Goal: Information Seeking & Learning: Find specific fact

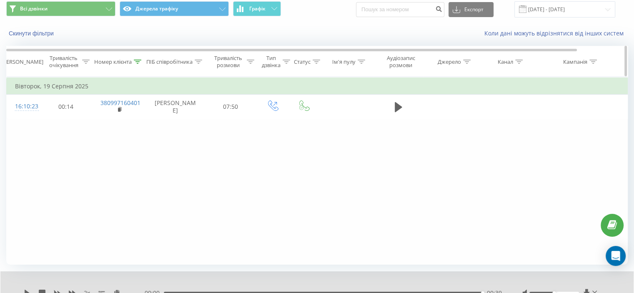
drag, startPoint x: 137, startPoint y: 60, endPoint x: 135, endPoint y: 67, distance: 7.0
click at [135, 60] on icon at bounding box center [138, 62] width 8 height 4
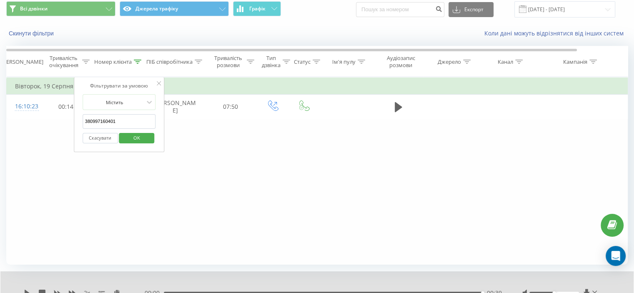
drag, startPoint x: 122, startPoint y: 126, endPoint x: 123, endPoint y: 135, distance: 8.9
click at [63, 127] on div "Фільтрувати за умовою Дорівнює Скасувати OK Фільтрувати за умовою Містить 38099…" at bounding box center [316, 171] width 621 height 188
paste input "33470533"
click at [144, 136] on span "OK" at bounding box center [136, 137] width 23 height 13
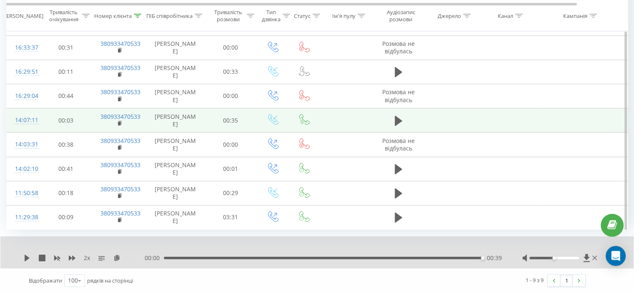
scroll to position [139, 0]
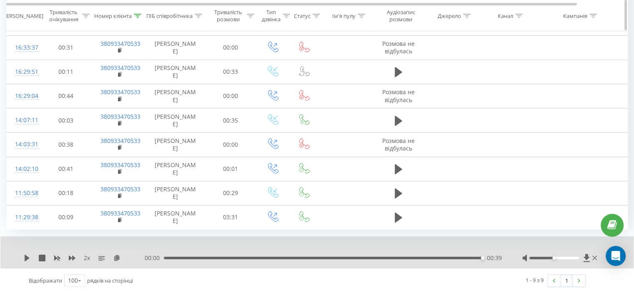
click at [136, 13] on icon at bounding box center [138, 15] width 8 height 4
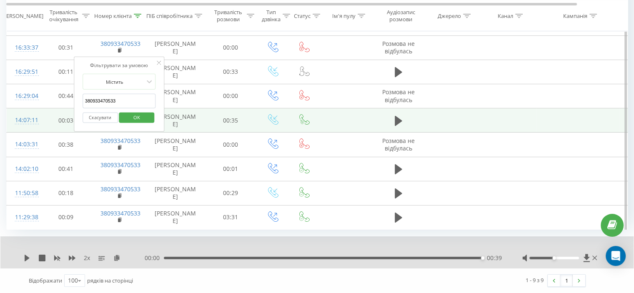
drag, startPoint x: 116, startPoint y: 73, endPoint x: 69, endPoint y: 88, distance: 49.3
click at [37, 75] on table "Фільтрувати за умовою Дорівнює Скасувати OK Фільтрувати за умовою Містить 38093…" at bounding box center [344, 112] width 676 height 236
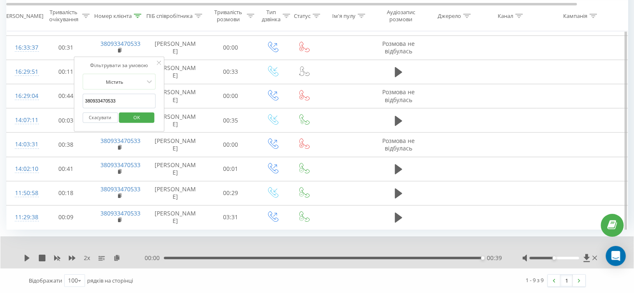
paste input "507028897"
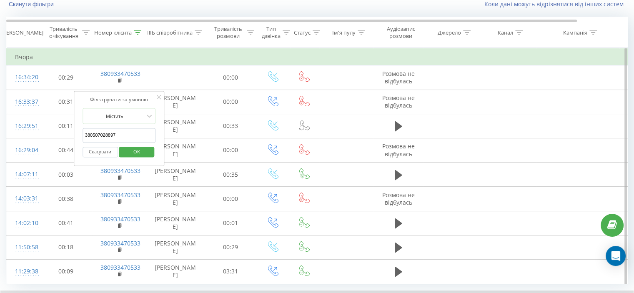
scroll to position [0, 0]
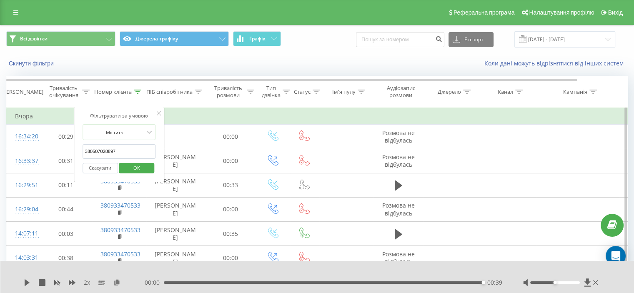
click at [143, 169] on span "OK" at bounding box center [136, 167] width 23 height 13
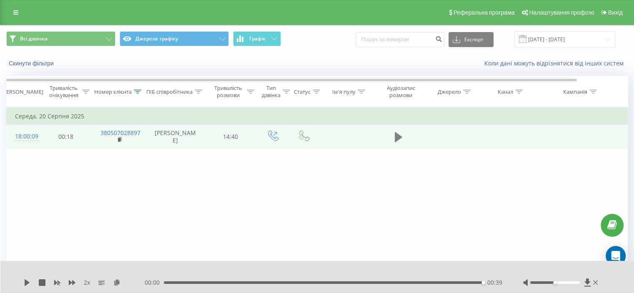
click at [399, 137] on icon at bounding box center [399, 137] width 8 height 10
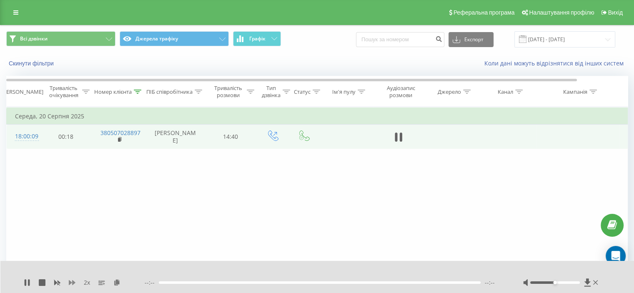
click at [71, 281] on icon at bounding box center [72, 282] width 7 height 7
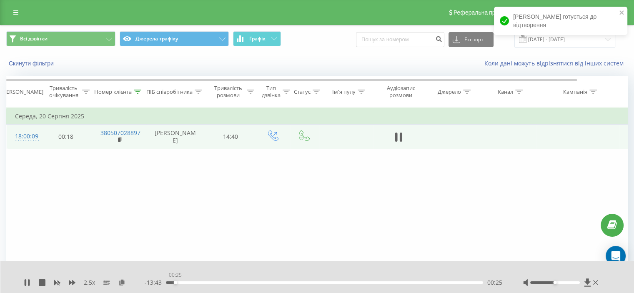
drag, startPoint x: 175, startPoint y: 282, endPoint x: 132, endPoint y: 283, distance: 43.4
click at [139, 284] on div "2.5 x - 13:43 00:25 00:25" at bounding box center [312, 282] width 576 height 8
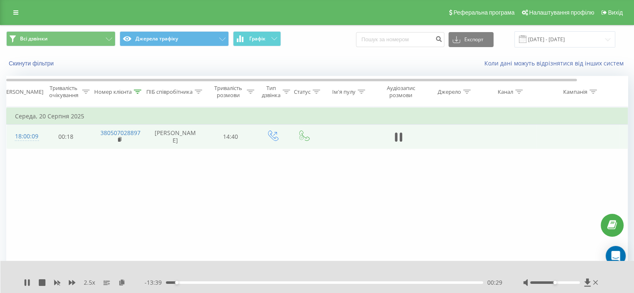
drag, startPoint x: 168, startPoint y: 281, endPoint x: 137, endPoint y: 280, distance: 31.7
click at [138, 280] on div "2.5 x - 13:39 00:29 00:29" at bounding box center [312, 282] width 576 height 8
click at [122, 283] on icon at bounding box center [121, 282] width 7 height 6
click at [73, 281] on icon at bounding box center [72, 282] width 7 height 5
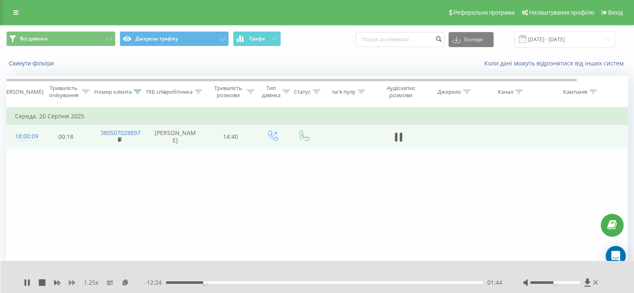
click at [73, 281] on icon at bounding box center [72, 282] width 7 height 5
click at [119, 141] on rect at bounding box center [119, 140] width 3 height 4
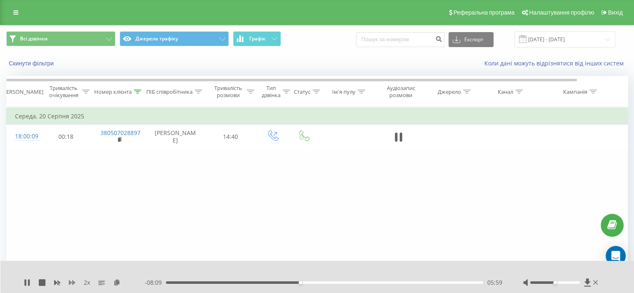
click at [73, 282] on icon at bounding box center [72, 282] width 7 height 5
click at [109, 178] on div "Фільтрувати за умовою Дорівнює Скасувати OK Фільтрувати за умовою Містить 38050…" at bounding box center [316, 201] width 621 height 188
click at [147, 193] on div "Фільтрувати за умовою Дорівнює Скасувати OK Фільтрувати за умовою Містить 38050…" at bounding box center [316, 201] width 621 height 188
click at [368, 281] on div "09:02" at bounding box center [324, 282] width 317 height 3
click at [377, 282] on div "09:04" at bounding box center [324, 282] width 317 height 3
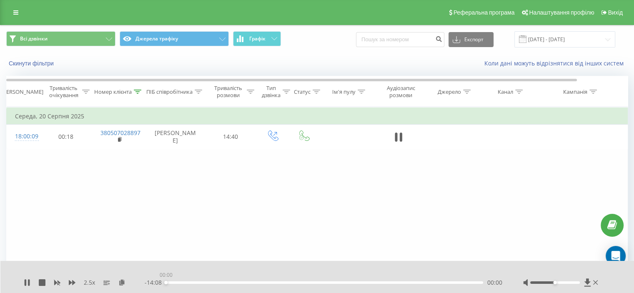
click at [383, 282] on div "00:00" at bounding box center [324, 282] width 317 height 3
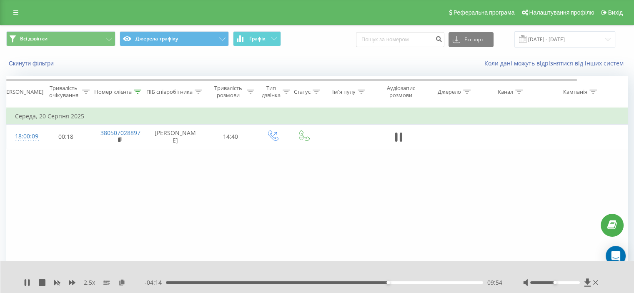
click at [394, 283] on div "09:54" at bounding box center [324, 282] width 317 height 3
click at [398, 283] on div "10:22" at bounding box center [324, 282] width 317 height 3
click at [405, 283] on div "10:22" at bounding box center [324, 282] width 317 height 3
click at [411, 281] on div "10:54" at bounding box center [324, 282] width 317 height 3
click at [417, 282] on div "10:57" at bounding box center [324, 282] width 317 height 3
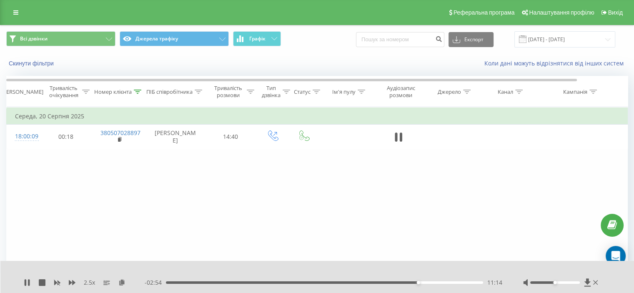
click at [423, 282] on div "11:14" at bounding box center [324, 282] width 317 height 3
click at [427, 282] on div "11:29" at bounding box center [324, 282] width 317 height 3
click at [436, 282] on div "11:41" at bounding box center [324, 282] width 317 height 3
click at [445, 282] on div "12:25" at bounding box center [324, 282] width 317 height 3
click at [456, 281] on div "- 01:36 12:32 12:32" at bounding box center [324, 282] width 358 height 8
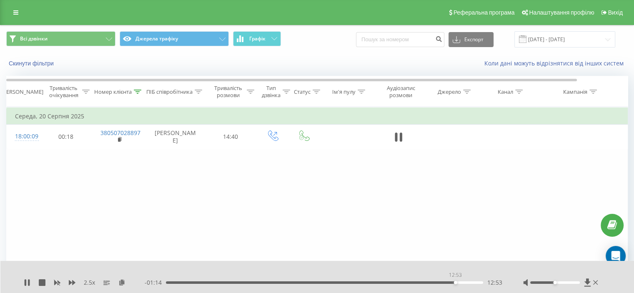
click at [456, 281] on div "12:53" at bounding box center [324, 282] width 317 height 3
click at [463, 282] on div "12:57" at bounding box center [324, 282] width 317 height 3
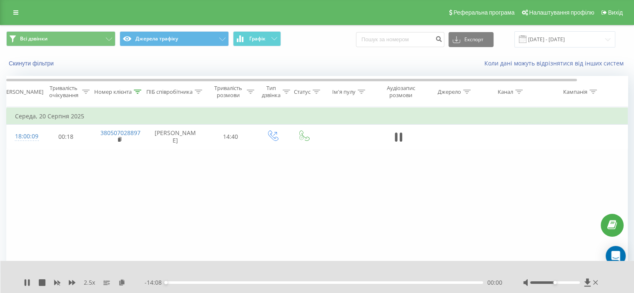
click at [472, 281] on div "- 14:08 00:00 00:00" at bounding box center [324, 282] width 358 height 8
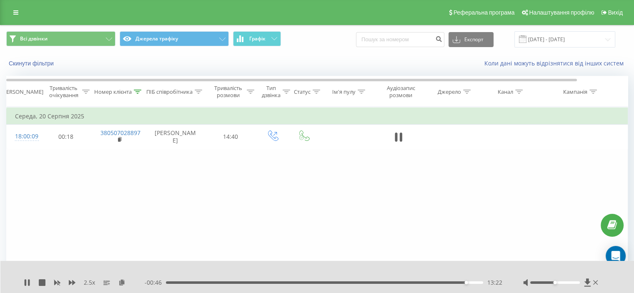
click at [403, 128] on td at bounding box center [398, 137] width 50 height 24
click at [402, 139] on icon at bounding box center [400, 137] width 3 height 9
click at [135, 91] on icon at bounding box center [138, 92] width 8 height 4
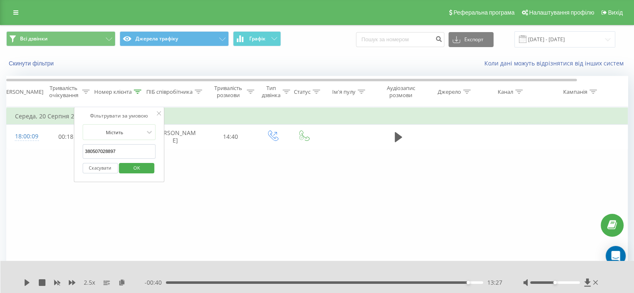
drag, startPoint x: 125, startPoint y: 145, endPoint x: 80, endPoint y: 173, distance: 53.0
click at [41, 156] on div "Фільтрувати за умовою Дорівнює Скасувати OK Фільтрувати за умовою Містить 38050…" at bounding box center [316, 201] width 621 height 188
paste input "976518070"
click at [148, 166] on button "OK" at bounding box center [136, 168] width 35 height 10
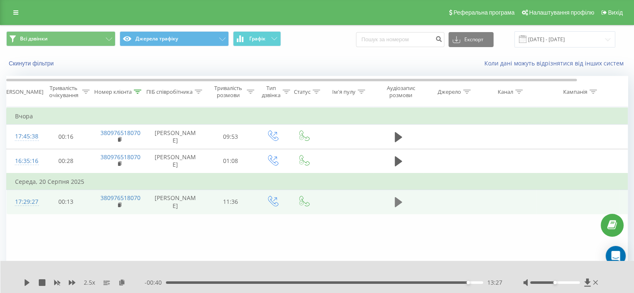
click at [397, 198] on icon at bounding box center [399, 202] width 8 height 10
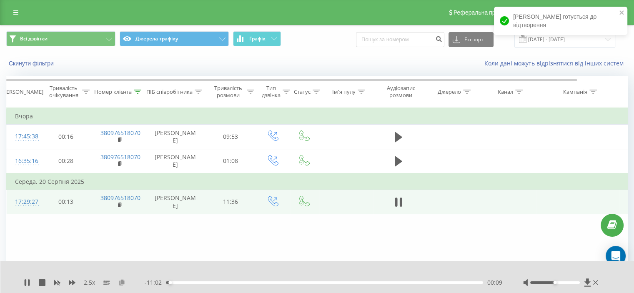
click at [120, 282] on icon at bounding box center [121, 282] width 7 height 6
click at [73, 278] on div "2.5 x - 08:15 02:55 02:55" at bounding box center [317, 277] width 634 height 32
click at [73, 278] on div "2.5 x - 08:15 02:56 02:56" at bounding box center [317, 277] width 634 height 32
click at [73, 278] on div "2.5 x - 08:14 02:57 02:57" at bounding box center [317, 277] width 634 height 32
click at [73, 279] on icon at bounding box center [72, 282] width 7 height 7
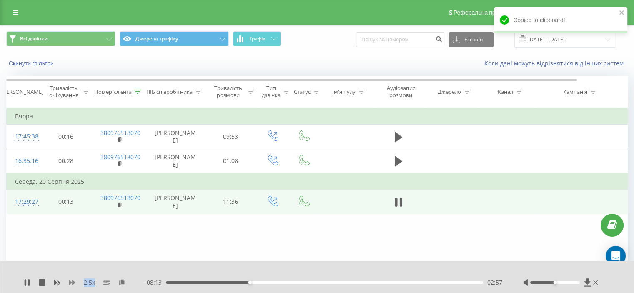
click at [72, 279] on icon at bounding box center [72, 282] width 7 height 7
click at [400, 202] on icon at bounding box center [400, 202] width 3 height 9
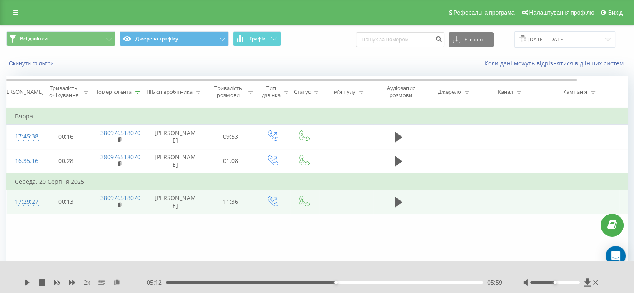
click at [23, 280] on div "2 x - 05:12 05:59 05:59" at bounding box center [317, 277] width 634 height 32
click at [25, 280] on icon at bounding box center [27, 282] width 7 height 7
click at [409, 282] on div "08:36" at bounding box center [324, 282] width 317 height 3
click at [407, 282] on div "08:33" at bounding box center [408, 282] width 3 height 3
click at [25, 285] on icon at bounding box center [27, 282] width 5 height 7
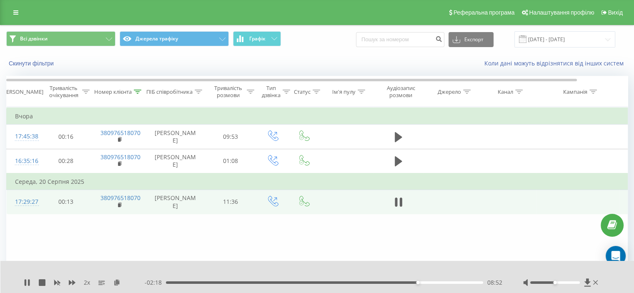
click at [244, 283] on div "08:52" at bounding box center [324, 282] width 317 height 3
click at [70, 284] on icon at bounding box center [72, 282] width 7 height 5
click at [139, 90] on icon at bounding box center [138, 92] width 8 height 4
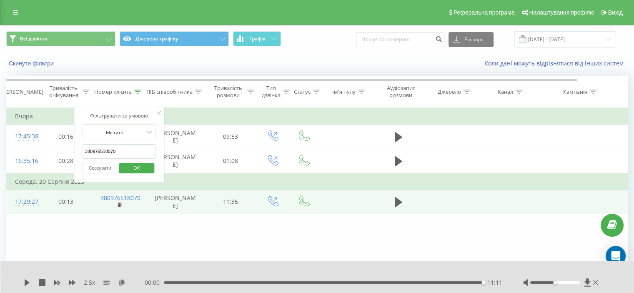
drag, startPoint x: 122, startPoint y: 148, endPoint x: 111, endPoint y: 173, distance: 26.7
click at [58, 159] on table "Фільтрувати за умовою Дорівнює Скасувати OK Фільтрувати за умовою Містить 38097…" at bounding box center [344, 160] width 676 height 107
paste input "53130425"
type input "380953130425"
click at [141, 172] on span "OK" at bounding box center [136, 167] width 23 height 13
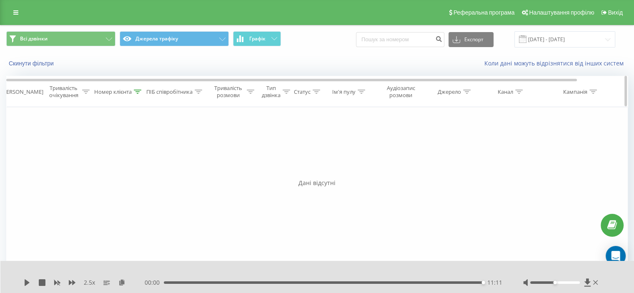
click at [140, 93] on icon at bounding box center [138, 92] width 8 height 4
drag, startPoint x: 123, startPoint y: 150, endPoint x: 35, endPoint y: 155, distance: 89.0
click at [35, 155] on div "Фільтрувати за умовою Дорівнює Скасувати OK Фільтрувати за умовою Містить 38095…" at bounding box center [316, 201] width 621 height 188
paste input "text"
paste input "380953130425"
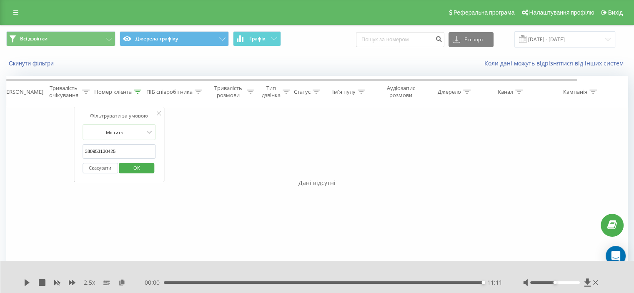
click at [133, 170] on span "OK" at bounding box center [136, 167] width 23 height 13
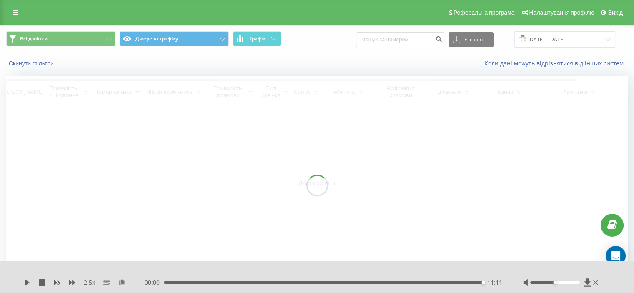
click at [118, 185] on div at bounding box center [316, 185] width 621 height 219
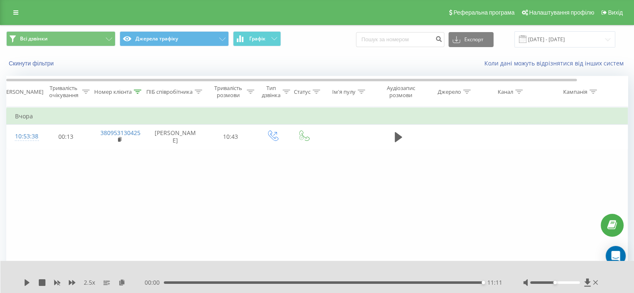
drag, startPoint x: 158, startPoint y: 194, endPoint x: 183, endPoint y: 166, distance: 37.8
click at [160, 191] on div "Фільтрувати за умовою Дорівнює Скасувати OK Фільтрувати за умовою Містить 38095…" at bounding box center [316, 201] width 621 height 188
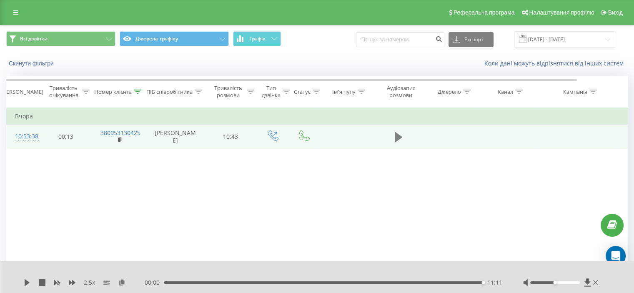
click at [401, 130] on td at bounding box center [398, 137] width 50 height 24
click at [401, 131] on icon at bounding box center [399, 137] width 8 height 12
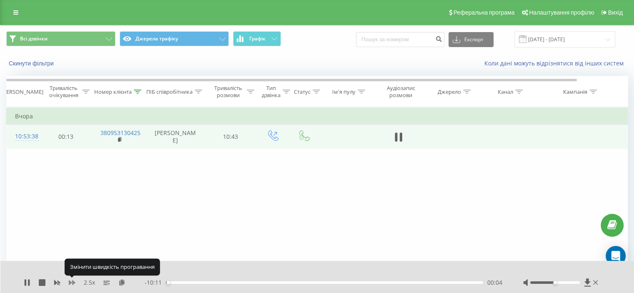
click at [70, 283] on icon at bounding box center [72, 282] width 7 height 5
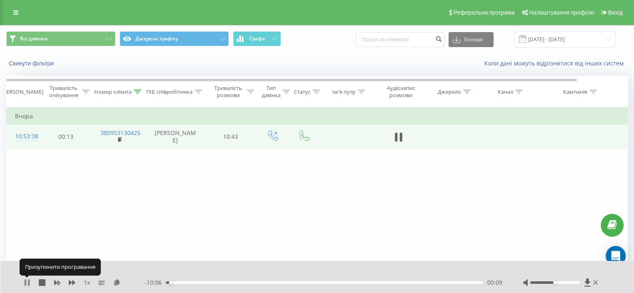
click at [26, 282] on icon at bounding box center [27, 282] width 7 height 7
click at [26, 281] on icon at bounding box center [27, 282] width 7 height 7
click at [75, 282] on div "1 x" at bounding box center [84, 282] width 121 height 8
click at [72, 282] on icon at bounding box center [72, 282] width 7 height 7
click at [71, 282] on icon at bounding box center [72, 282] width 7 height 5
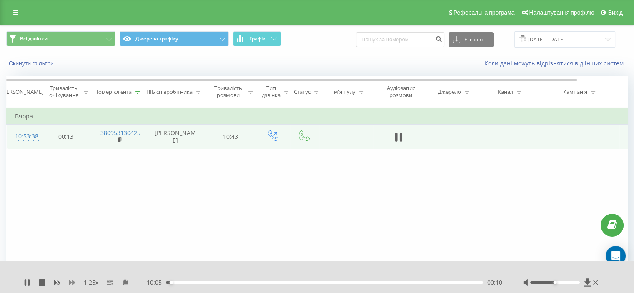
click at [71, 282] on icon at bounding box center [72, 282] width 7 height 5
click at [401, 135] on icon at bounding box center [400, 137] width 3 height 9
drag, startPoint x: 175, startPoint y: 283, endPoint x: 140, endPoint y: 283, distance: 35.4
click at [140, 283] on div "2 x - 10:16 00:00 00:00" at bounding box center [312, 282] width 576 height 8
click at [28, 283] on icon at bounding box center [27, 282] width 5 height 7
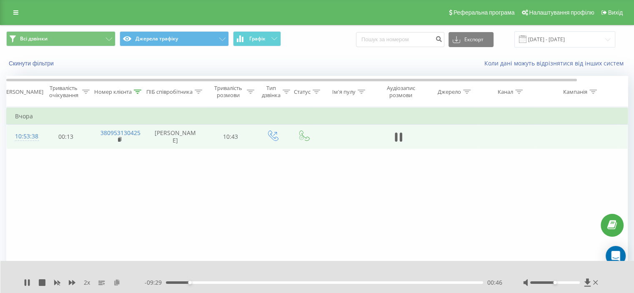
click at [117, 283] on icon at bounding box center [116, 282] width 7 height 6
click at [139, 90] on icon at bounding box center [138, 92] width 8 height 4
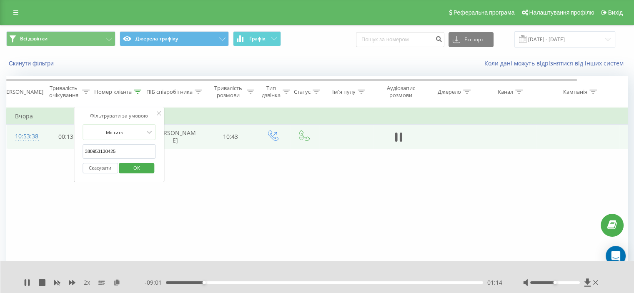
drag, startPoint x: 124, startPoint y: 150, endPoint x: 70, endPoint y: 155, distance: 54.4
click at [70, 155] on div "Фільтрувати за умовою Дорівнює Скасувати OK Фільтрувати за умовою Містить 38095…" at bounding box center [316, 201] width 621 height 188
paste input "76518070"
click at [145, 172] on span "OK" at bounding box center [136, 167] width 23 height 13
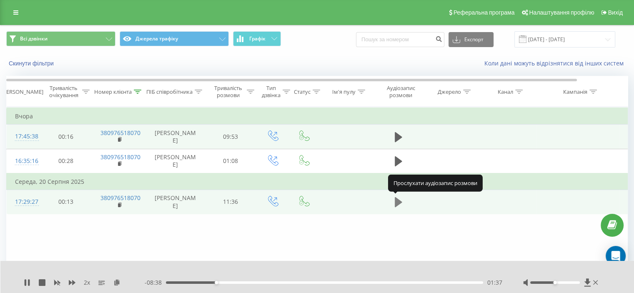
click at [398, 203] on icon at bounding box center [399, 202] width 8 height 10
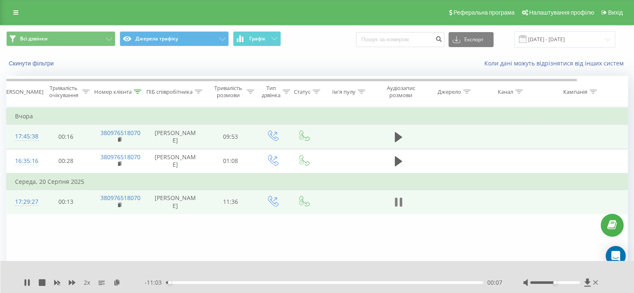
click at [398, 201] on icon at bounding box center [399, 202] width 8 height 12
click at [141, 88] on div at bounding box center [138, 91] width 8 height 7
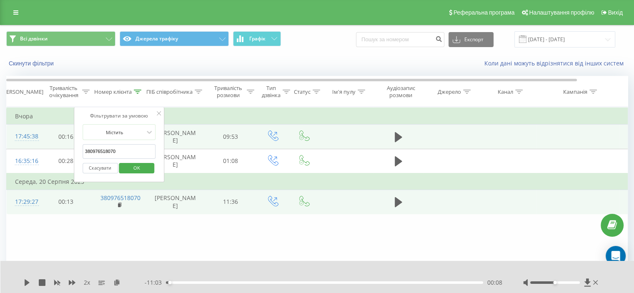
drag, startPoint x: 131, startPoint y: 146, endPoint x: 112, endPoint y: 166, distance: 28.0
click at [53, 150] on table "Фільтрувати за умовою Дорівнює Скасувати OK Фільтрувати за умовою Містить 38097…" at bounding box center [344, 160] width 676 height 107
paste input "53130425"
click at [120, 160] on div "Скасувати OK" at bounding box center [119, 168] width 73 height 19
click at [122, 160] on div "Скасувати OK" at bounding box center [119, 168] width 73 height 19
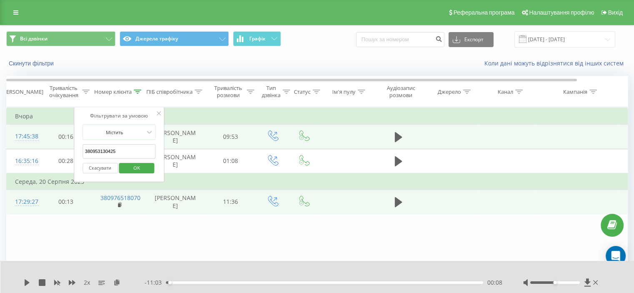
click at [122, 160] on div "Скасувати OK" at bounding box center [119, 168] width 73 height 19
click at [123, 163] on button "OK" at bounding box center [136, 168] width 35 height 10
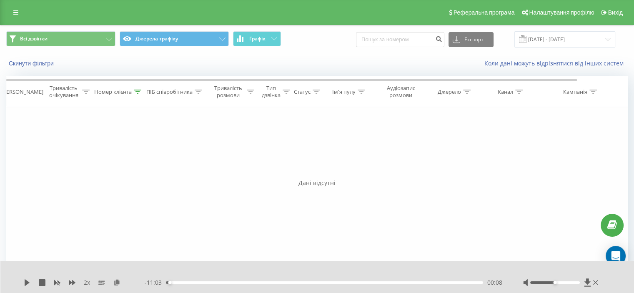
click at [101, 149] on div "Фільтрувати за умовою Дорівнює Скасувати OK Фільтрувати за умовою Містить 38095…" at bounding box center [316, 201] width 621 height 188
click at [138, 92] on icon at bounding box center [138, 92] width 8 height 4
drag, startPoint x: 126, startPoint y: 154, endPoint x: 92, endPoint y: 156, distance: 34.7
click at [92, 156] on input "380953130425" at bounding box center [119, 151] width 73 height 15
paste input "380"
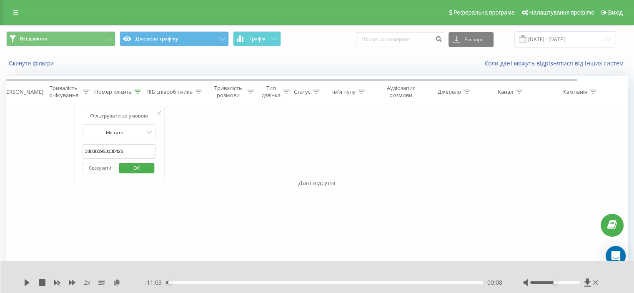
drag, startPoint x: 115, startPoint y: 156, endPoint x: 67, endPoint y: 151, distance: 48.1
click at [67, 151] on div "Фільтрувати за умовою Дорівнює Скасувати OK Фільтрувати за умовою Містить 38038…" at bounding box center [316, 201] width 621 height 188
paste input "text"
type input "380953130425"
click at [145, 169] on span "OK" at bounding box center [136, 167] width 23 height 13
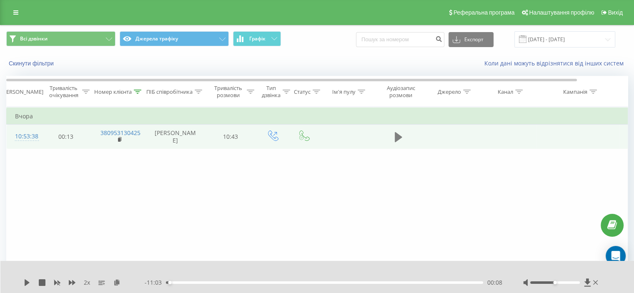
click at [399, 138] on icon at bounding box center [399, 137] width 8 height 10
